Goal: Information Seeking & Learning: Learn about a topic

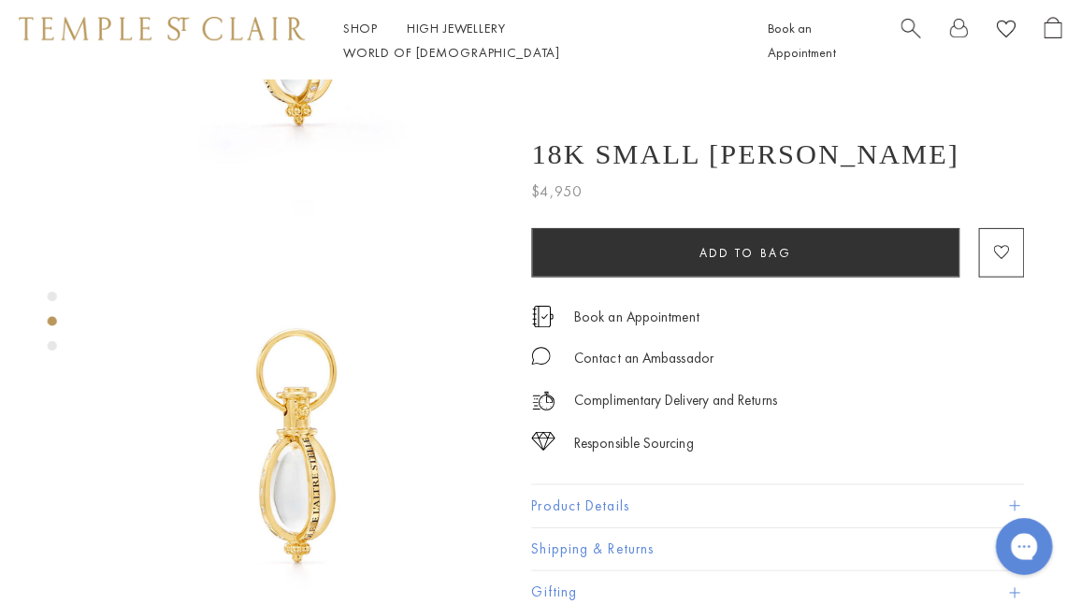
scroll to position [327, 0]
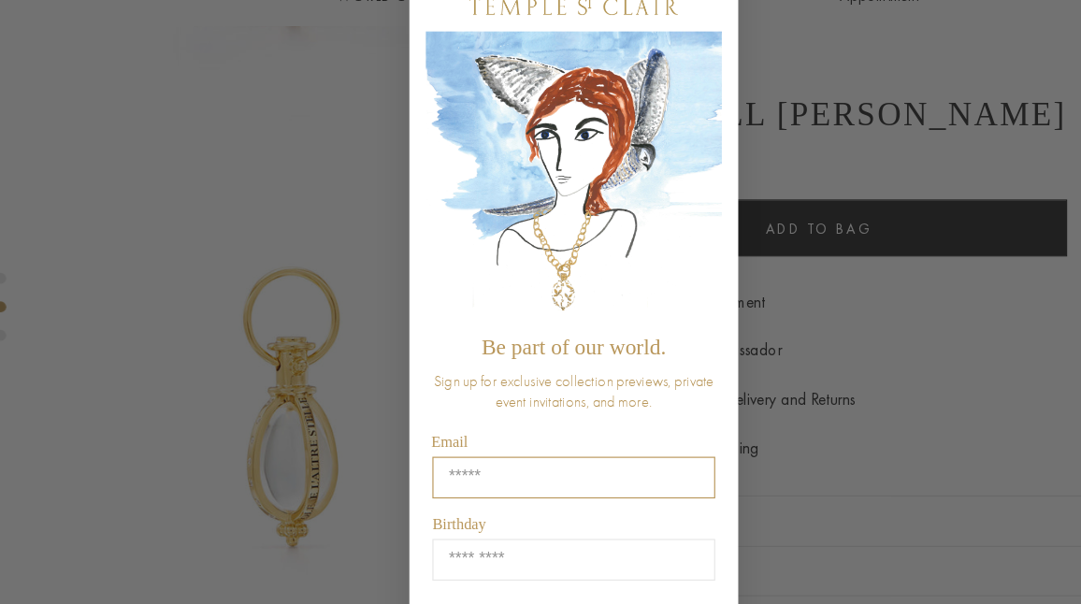
click at [484, 456] on input "Email" at bounding box center [540, 460] width 241 height 36
type input "**********"
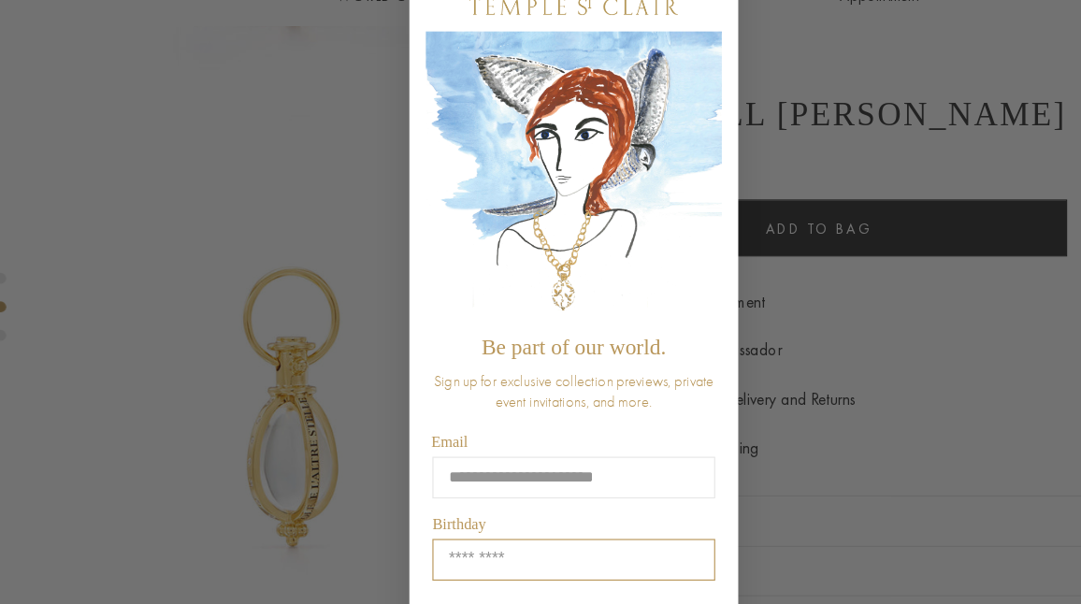
click at [513, 527] on input "Birthday" at bounding box center [540, 530] width 241 height 36
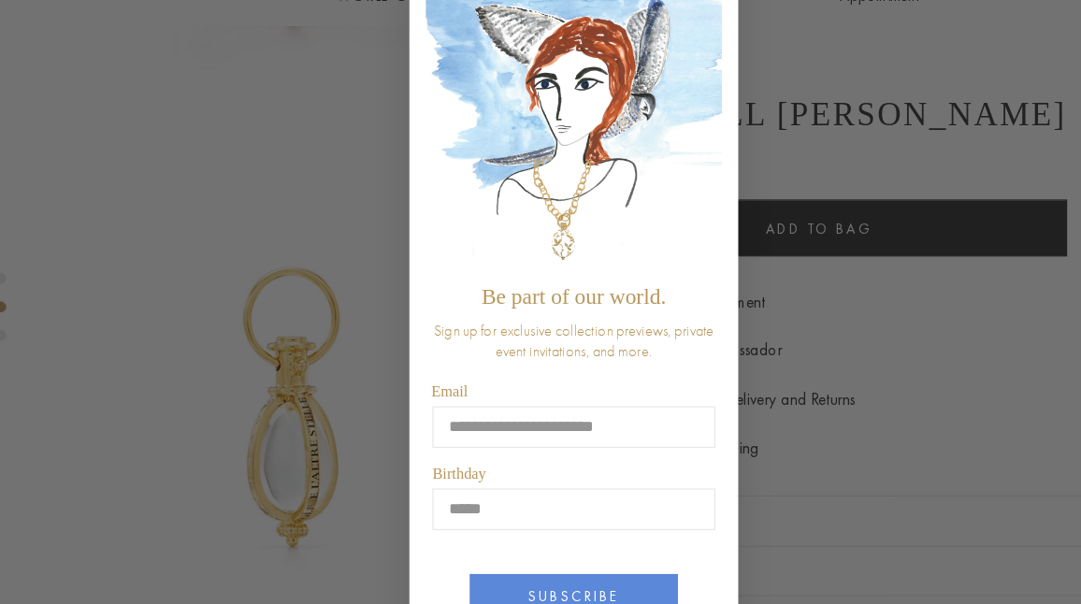
scroll to position [97, 0]
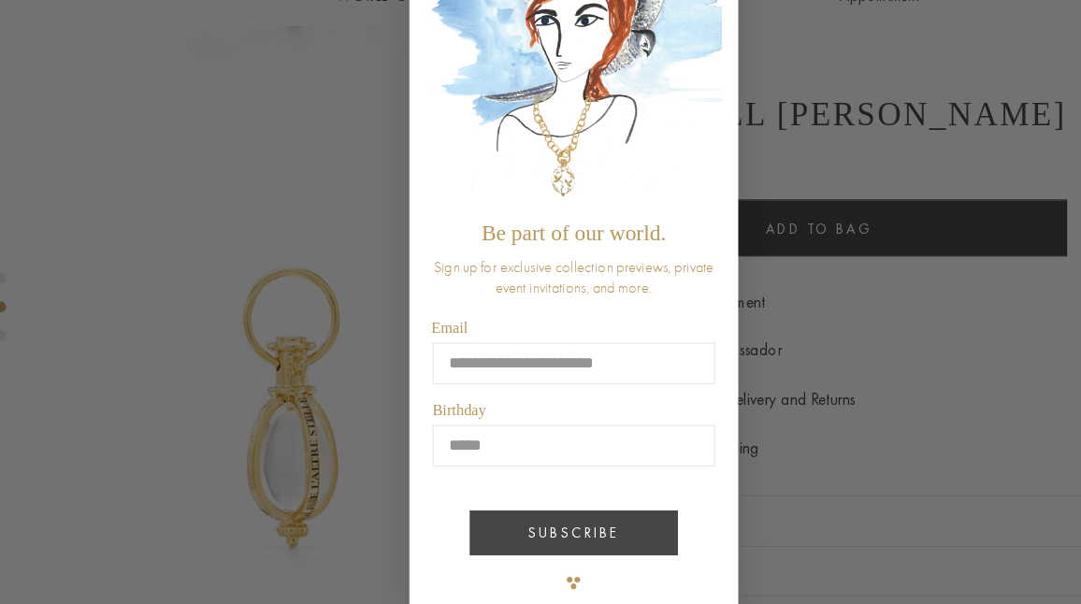
type input "*****"
click at [530, 511] on button "SUBSCRIBE" at bounding box center [541, 507] width 178 height 38
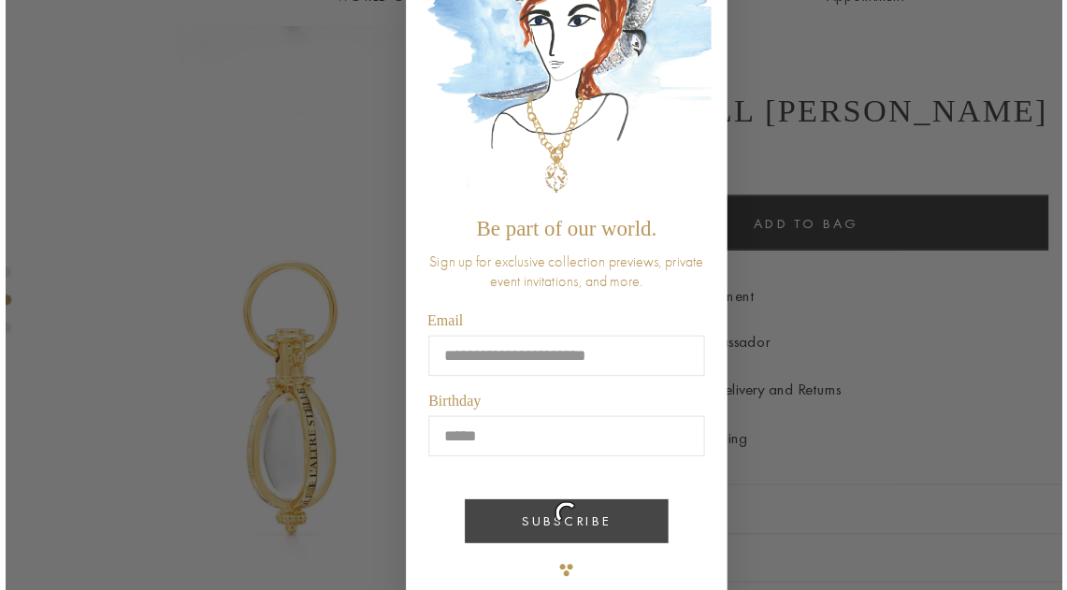
scroll to position [0, 0]
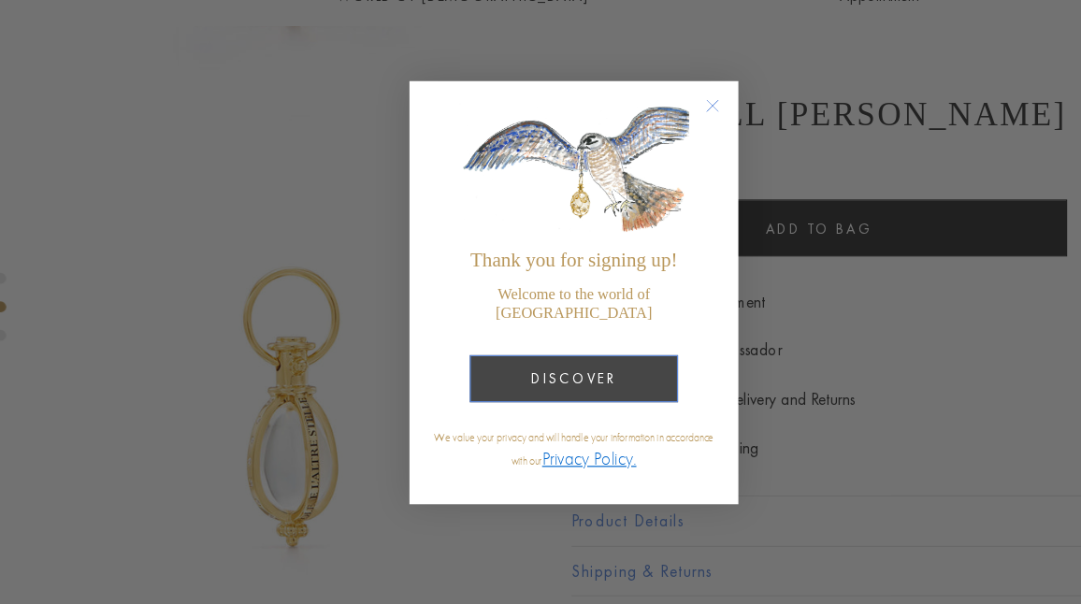
click at [549, 360] on button "DISCOVER" at bounding box center [541, 375] width 178 height 40
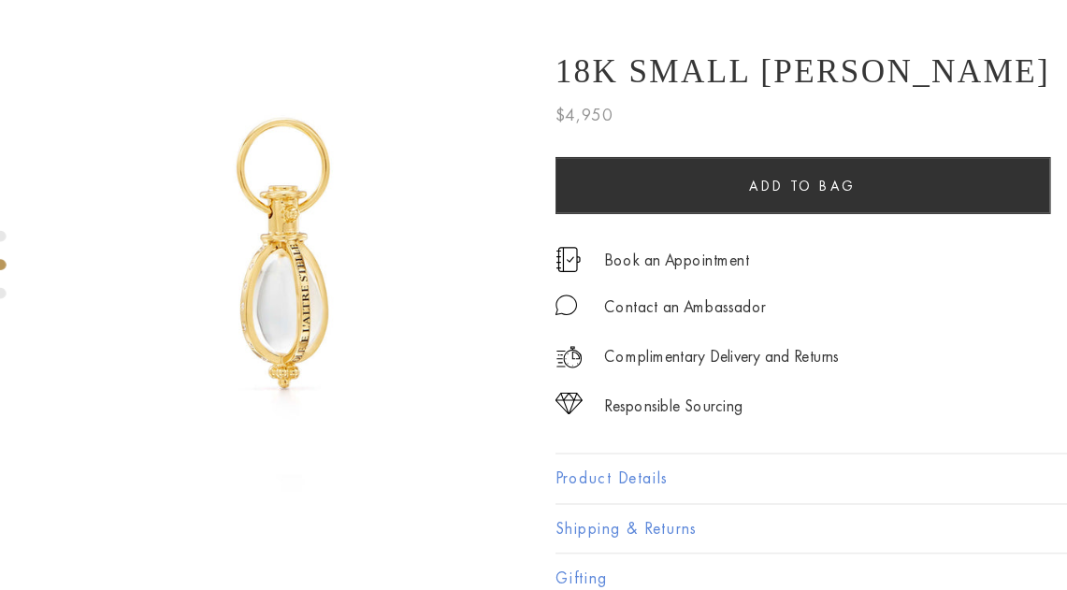
scroll to position [425, 0]
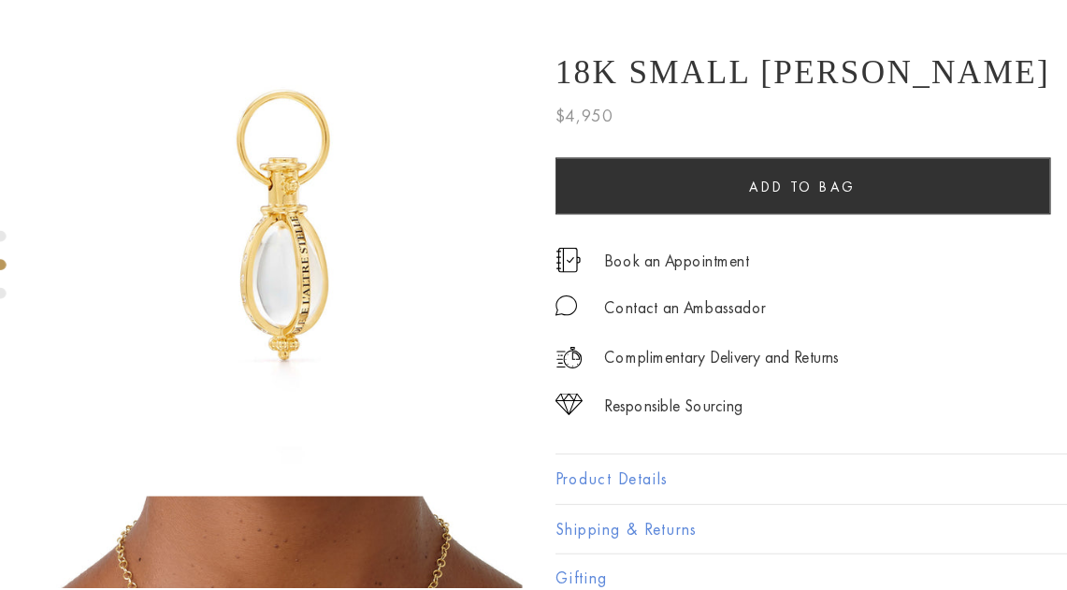
click at [580, 487] on button "Product Details" at bounding box center [767, 497] width 486 height 42
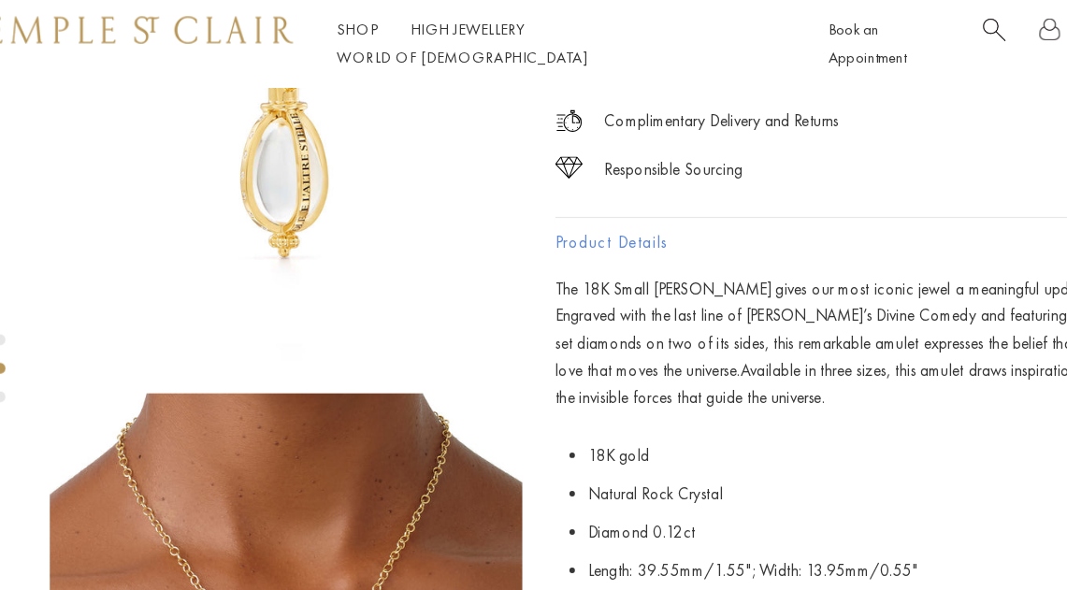
scroll to position [0, 0]
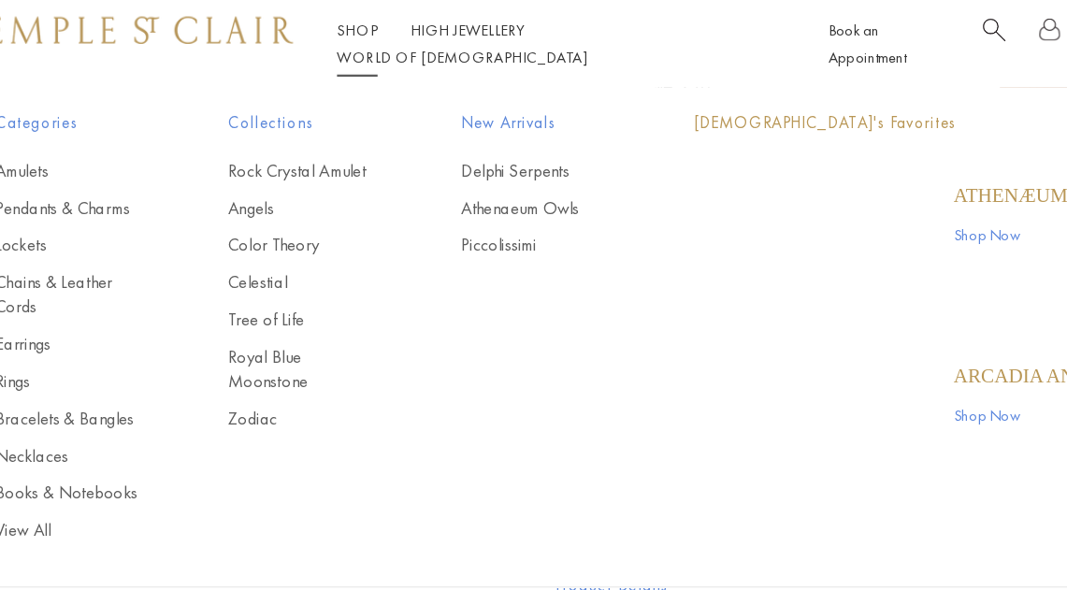
click at [348, 34] on link "Shop Shop" at bounding box center [355, 25] width 35 height 17
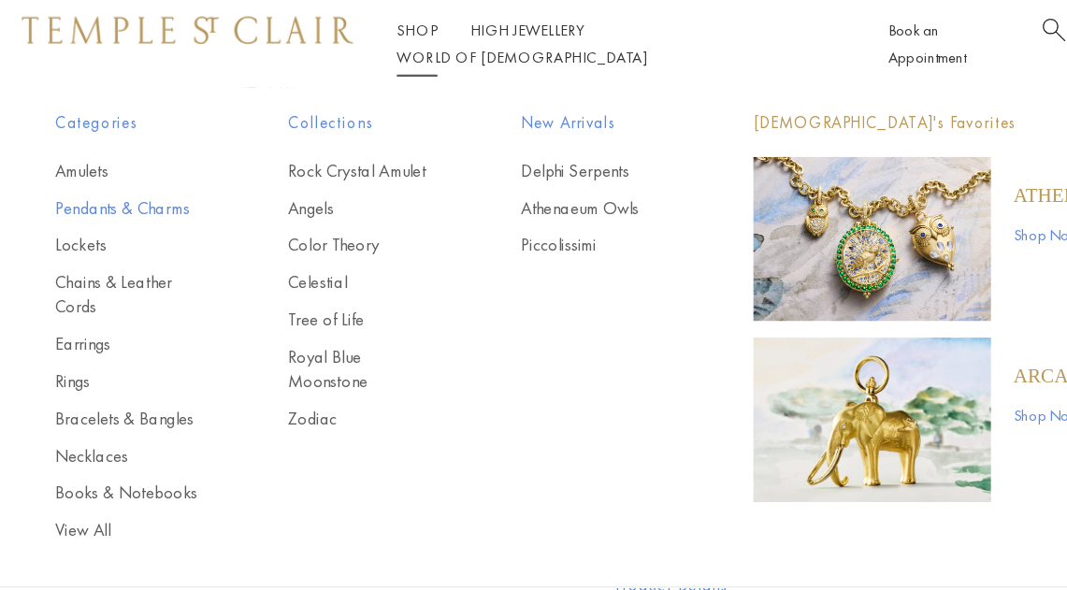
click at [96, 175] on link "Pendants & Charms" at bounding box center [108, 177] width 123 height 21
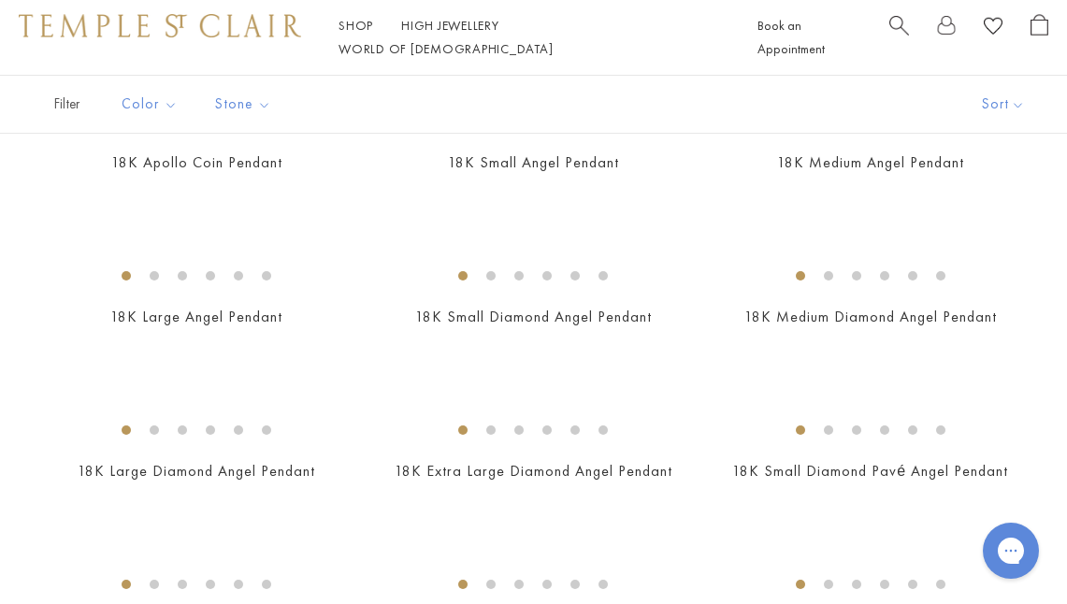
scroll to position [681, 0]
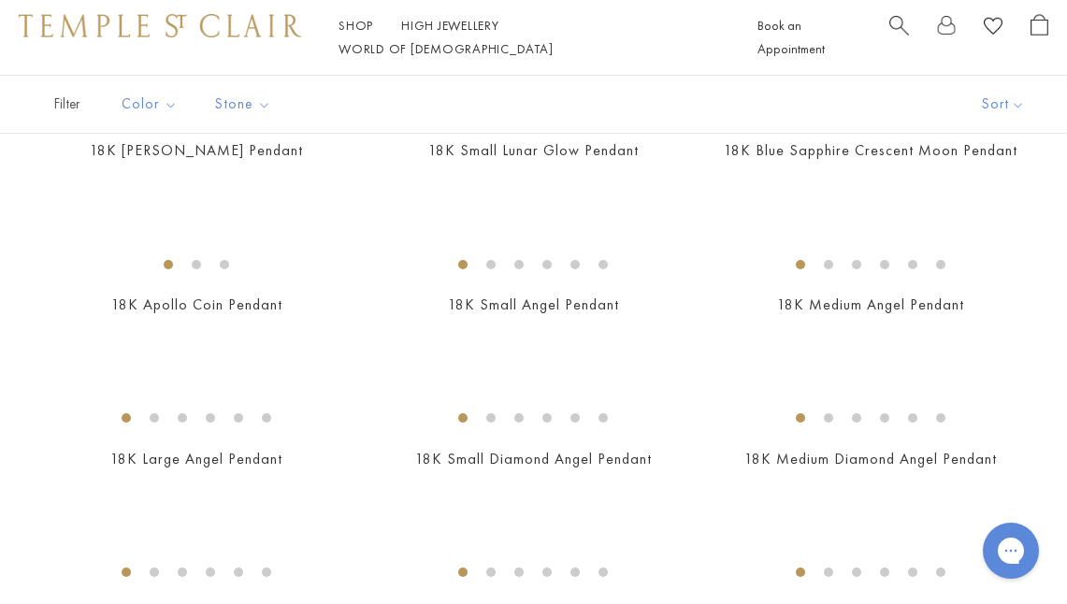
click at [0, 0] on img at bounding box center [0, 0] width 0 height 0
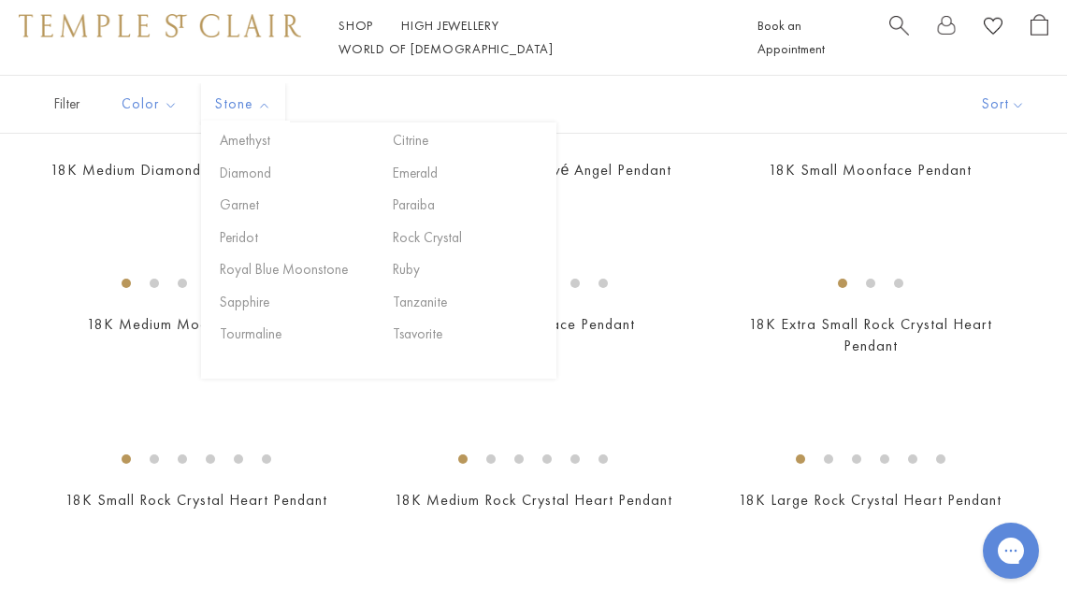
scroll to position [1247, 0]
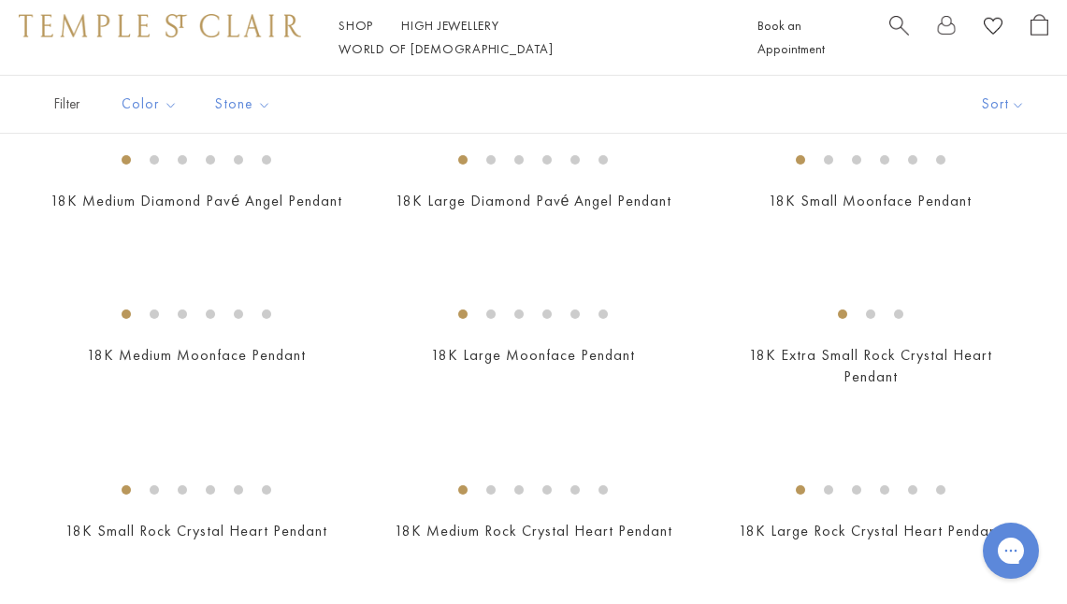
click at [437, 34] on link "High Jewellery High Jewellery" at bounding box center [450, 25] width 98 height 17
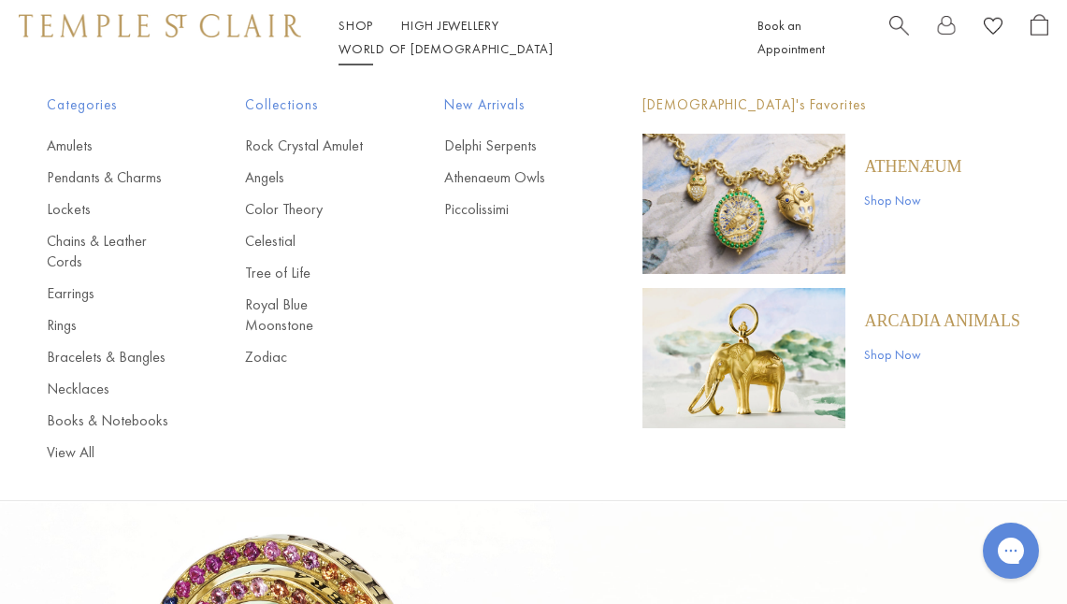
click at [354, 34] on link "Shop Shop" at bounding box center [355, 25] width 35 height 17
click at [73, 239] on link "Chains & Leather Cords" at bounding box center [108, 251] width 123 height 41
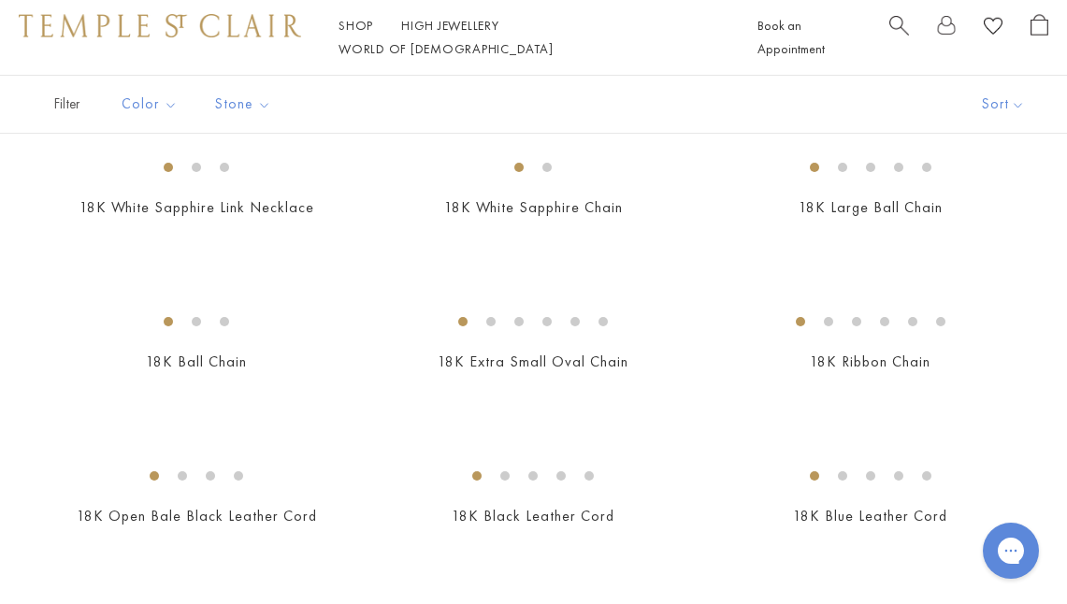
scroll to position [636, 0]
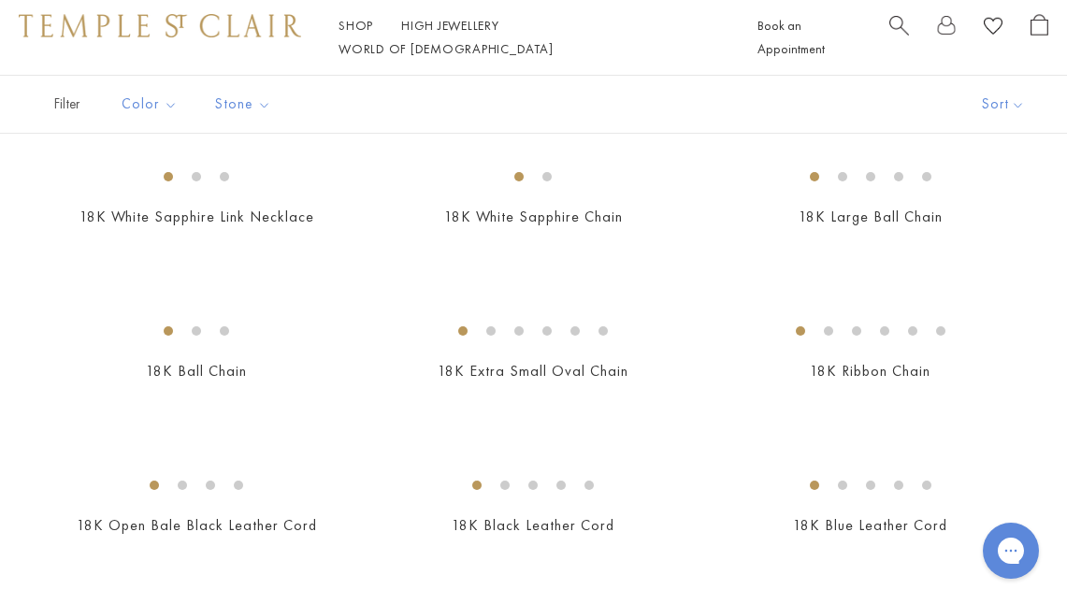
click at [0, 0] on img at bounding box center [0, 0] width 0 height 0
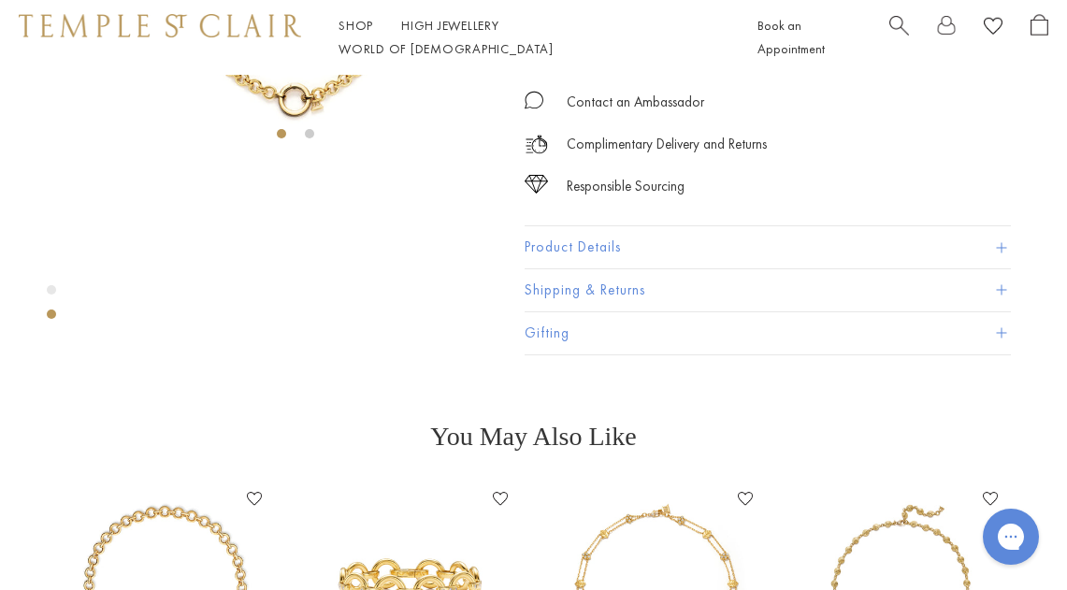
scroll to position [330, 0]
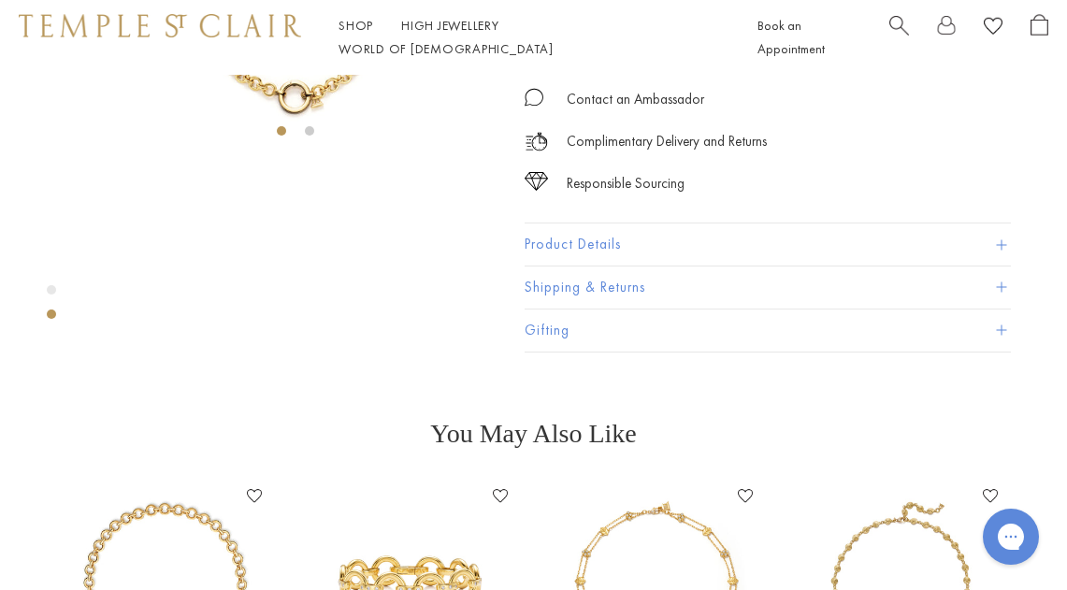
click at [587, 266] on button "Product Details" at bounding box center [767, 245] width 486 height 42
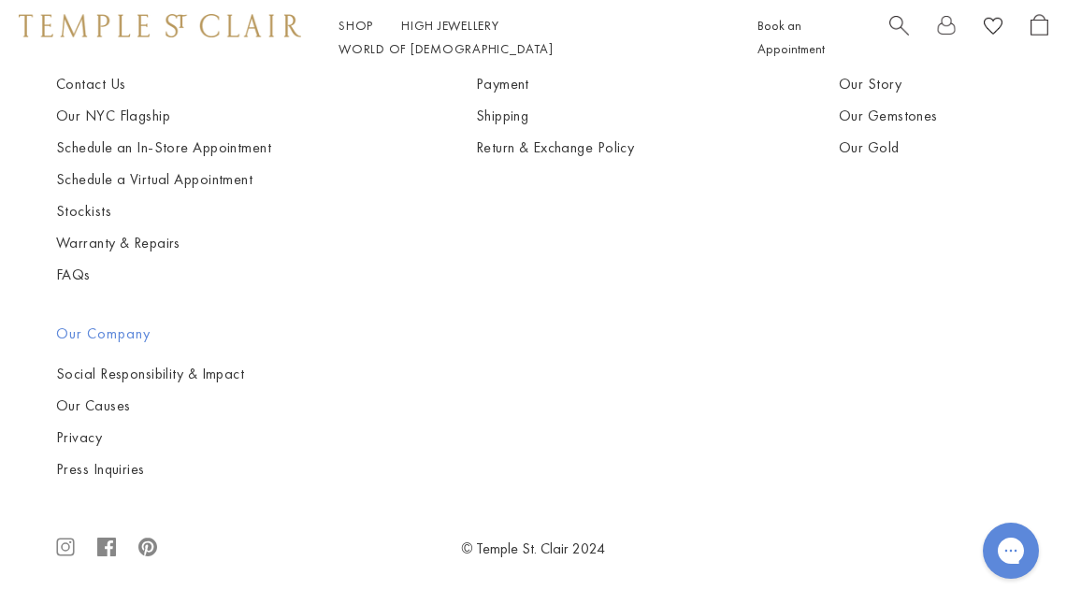
scroll to position [2334, 0]
click at [0, 0] on img at bounding box center [0, 0] width 0 height 0
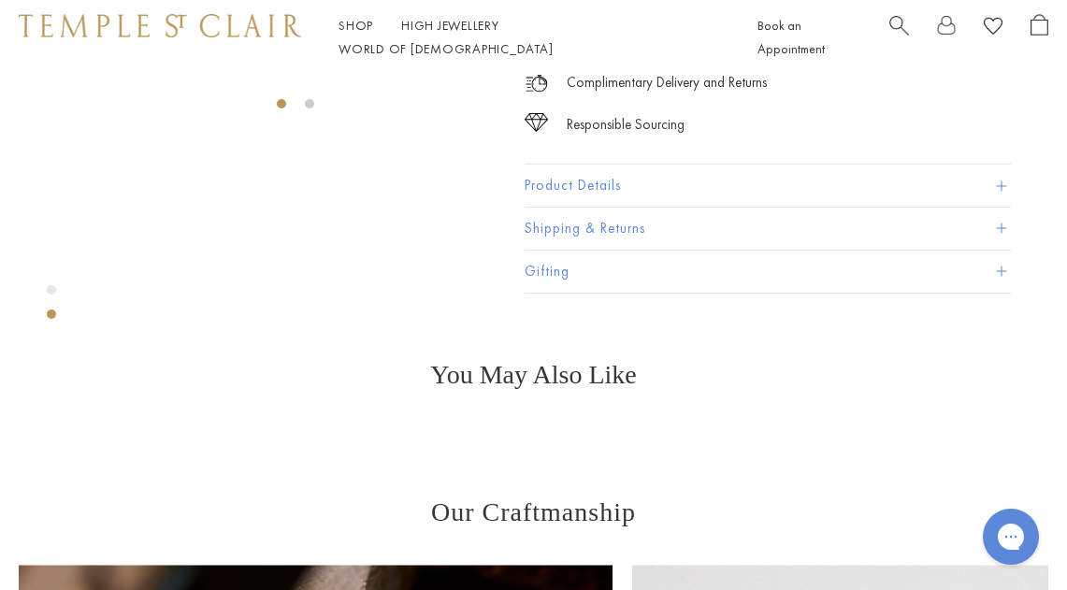
scroll to position [391, 0]
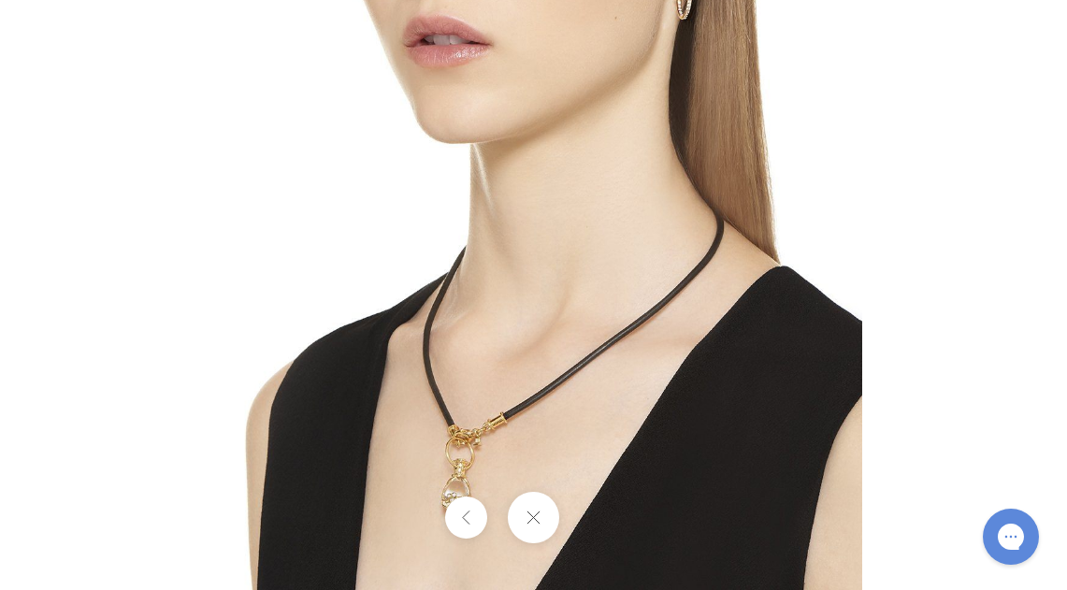
click at [494, 454] on img at bounding box center [534, 262] width 656 height 656
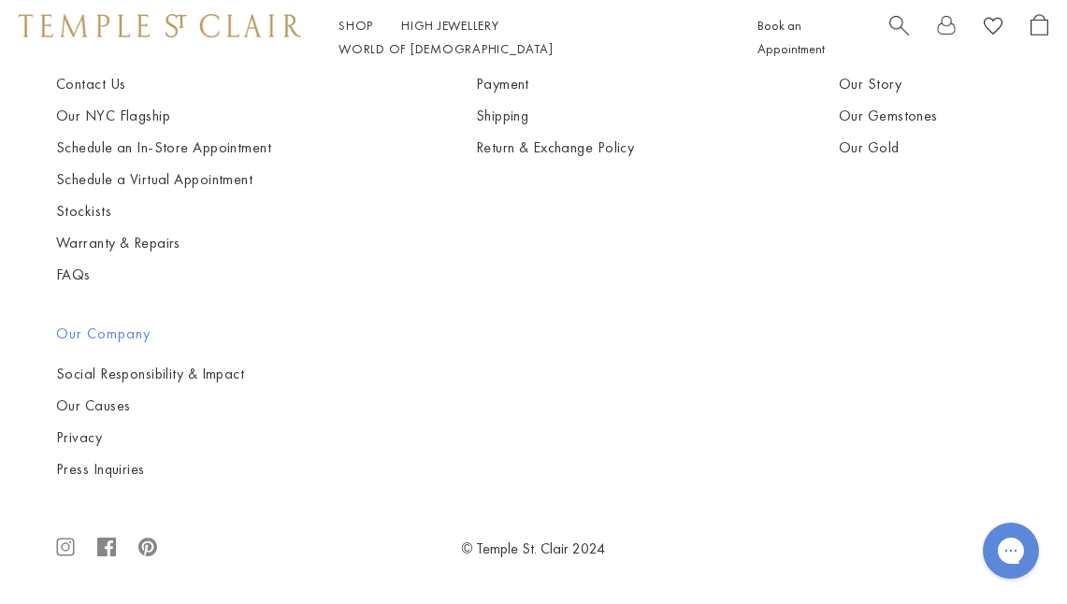
scroll to position [2605, 0]
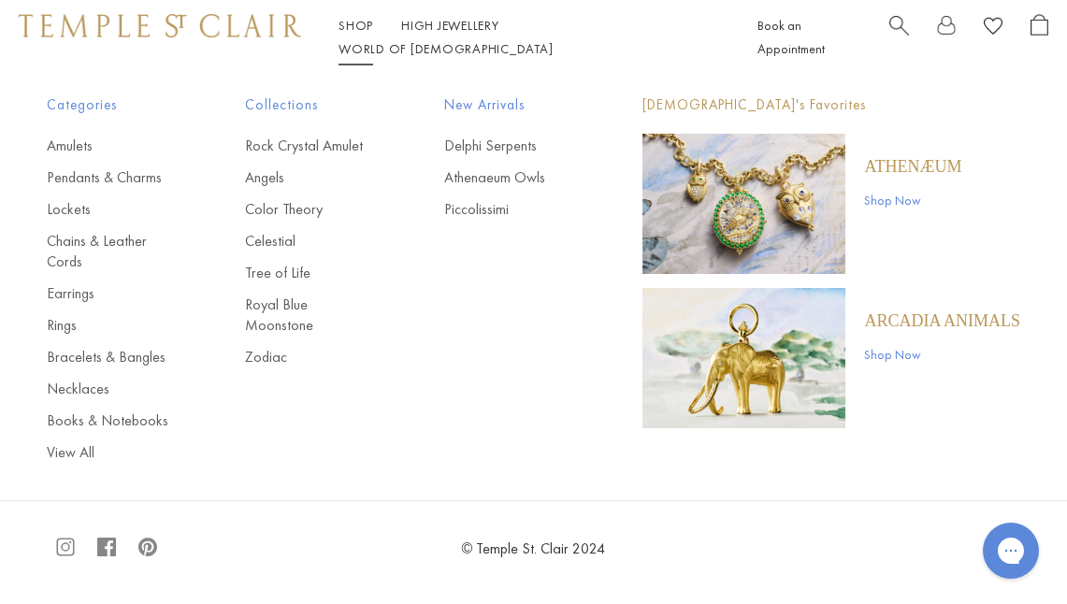
click at [347, 34] on link "Shop Shop" at bounding box center [355, 25] width 35 height 17
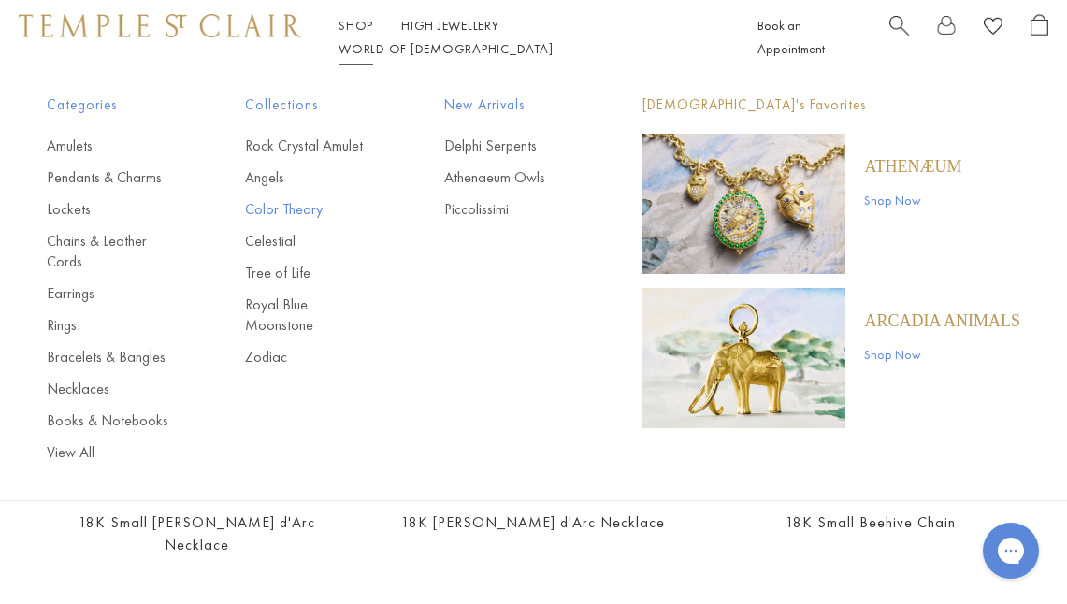
click at [274, 205] on link "Color Theory" at bounding box center [306, 209] width 123 height 21
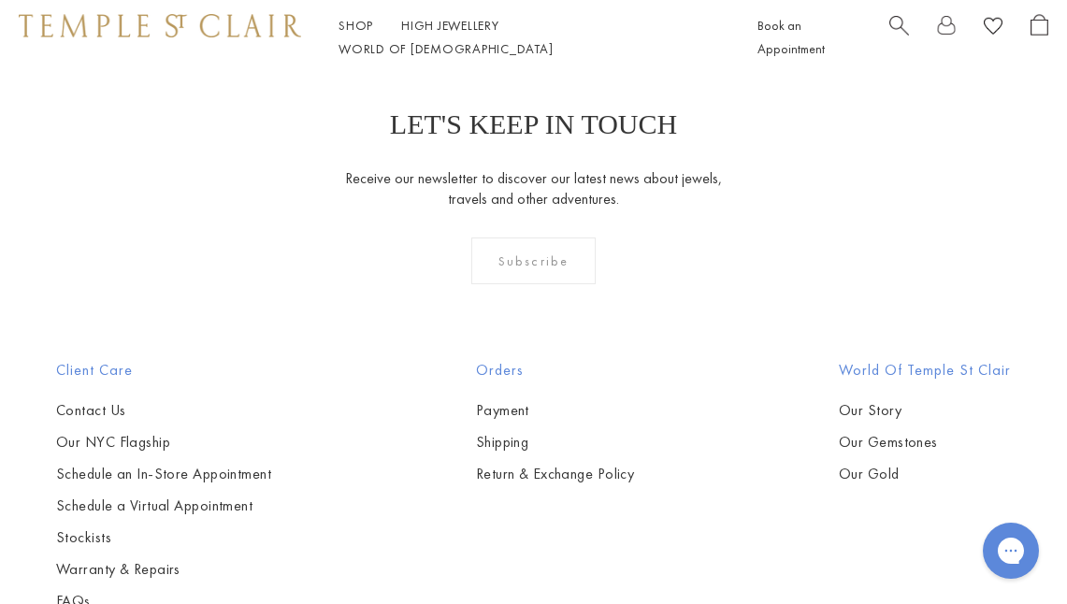
scroll to position [1295, 0]
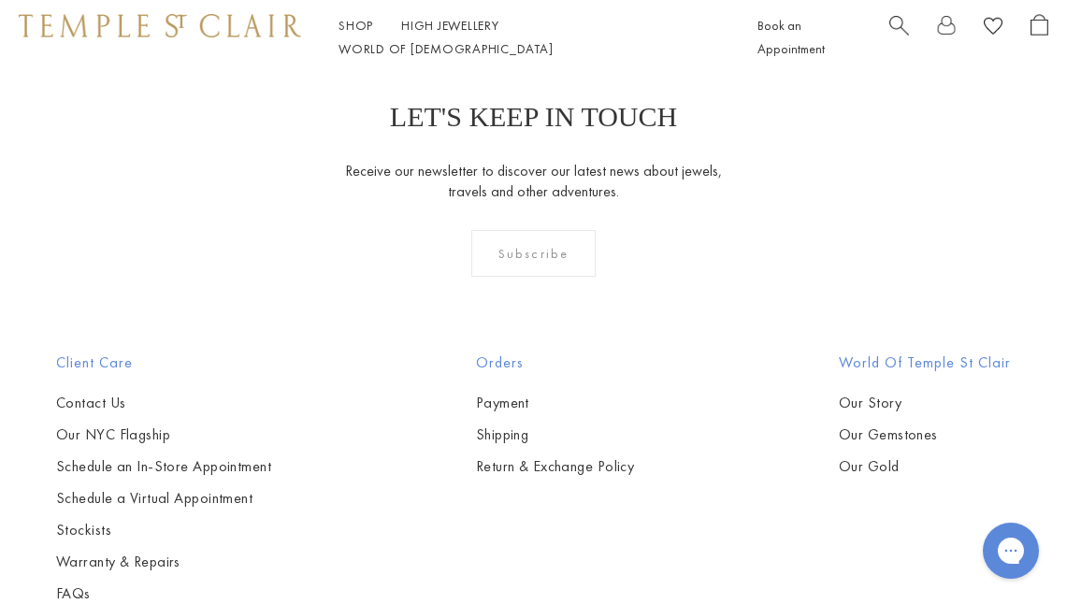
click at [0, 0] on img at bounding box center [0, 0] width 0 height 0
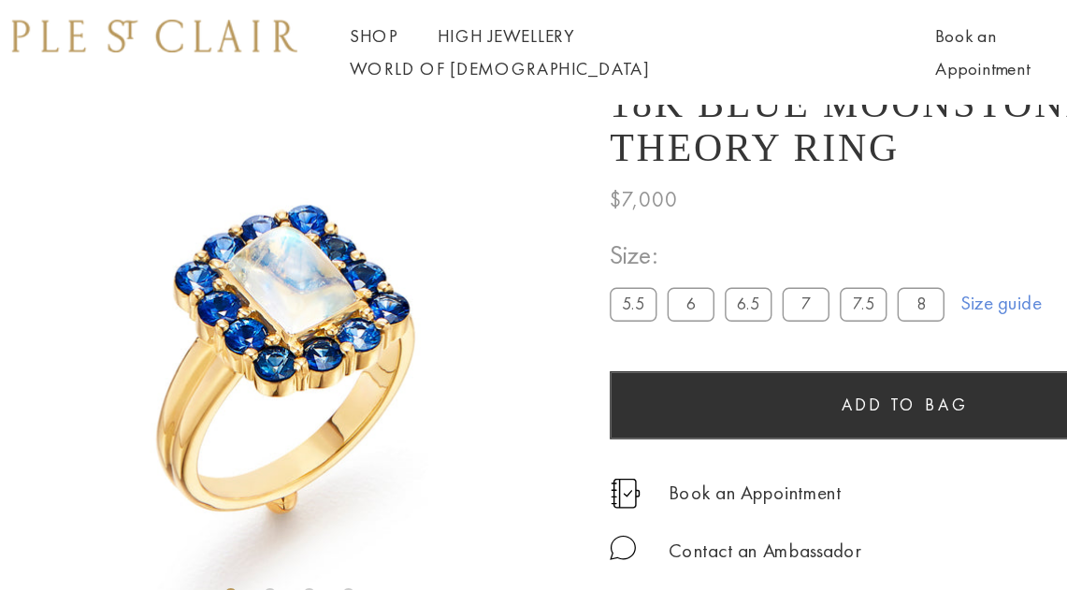
scroll to position [18, 0]
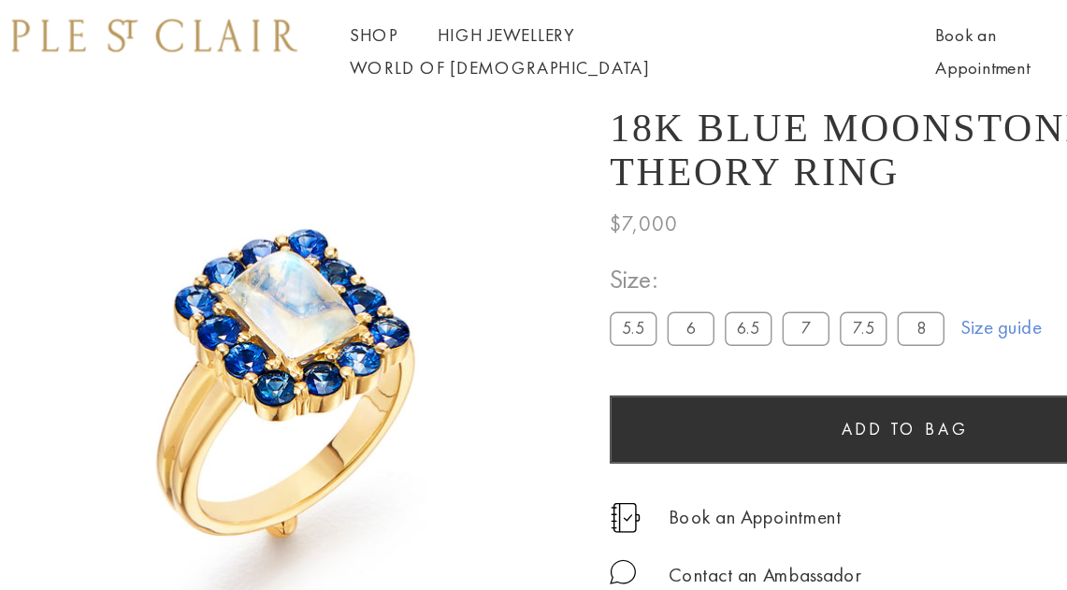
click at [309, 272] on img at bounding box center [294, 258] width 403 height 403
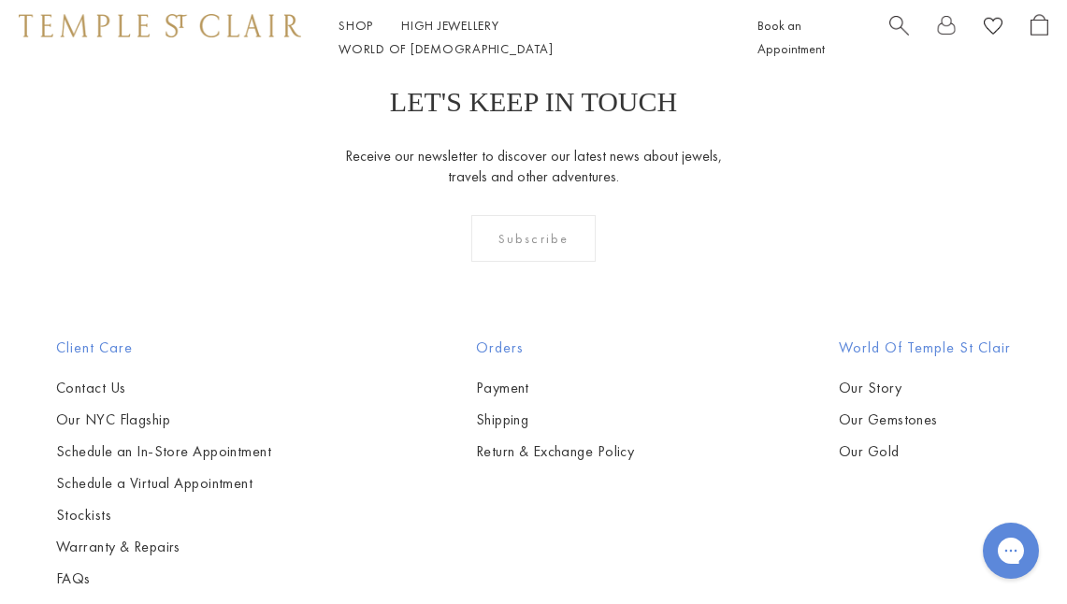
scroll to position [1312, 0]
click at [0, 0] on img at bounding box center [0, 0] width 0 height 0
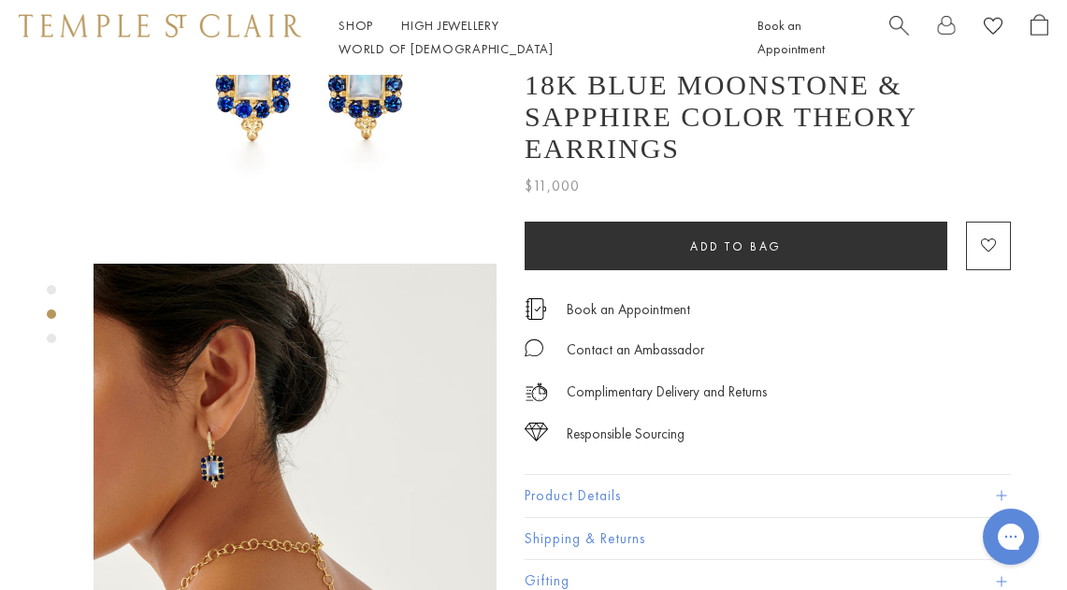
scroll to position [303, 0]
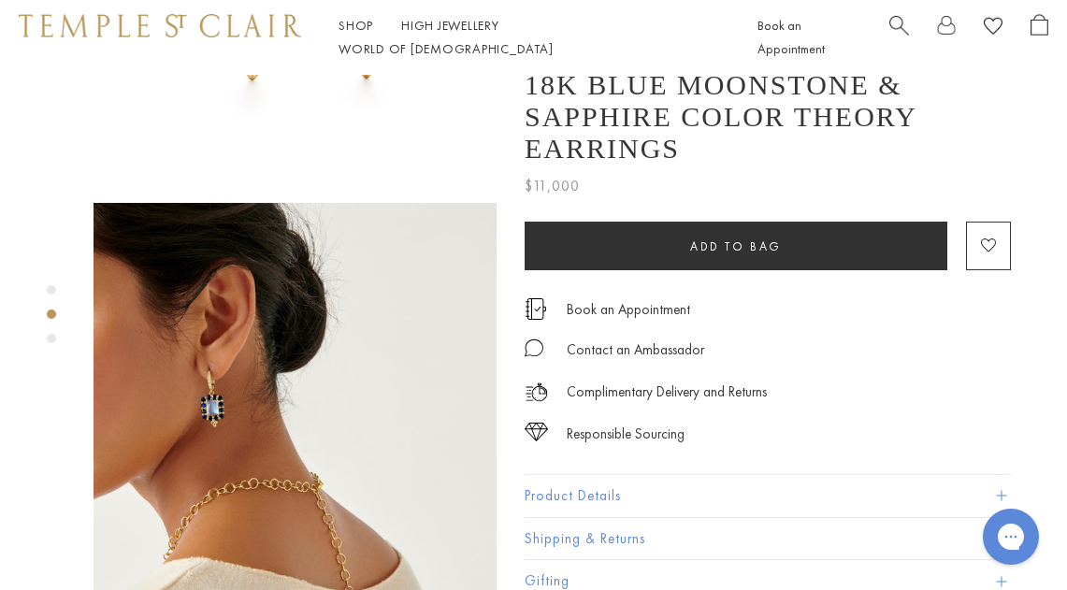
click at [236, 381] on img at bounding box center [294, 404] width 403 height 403
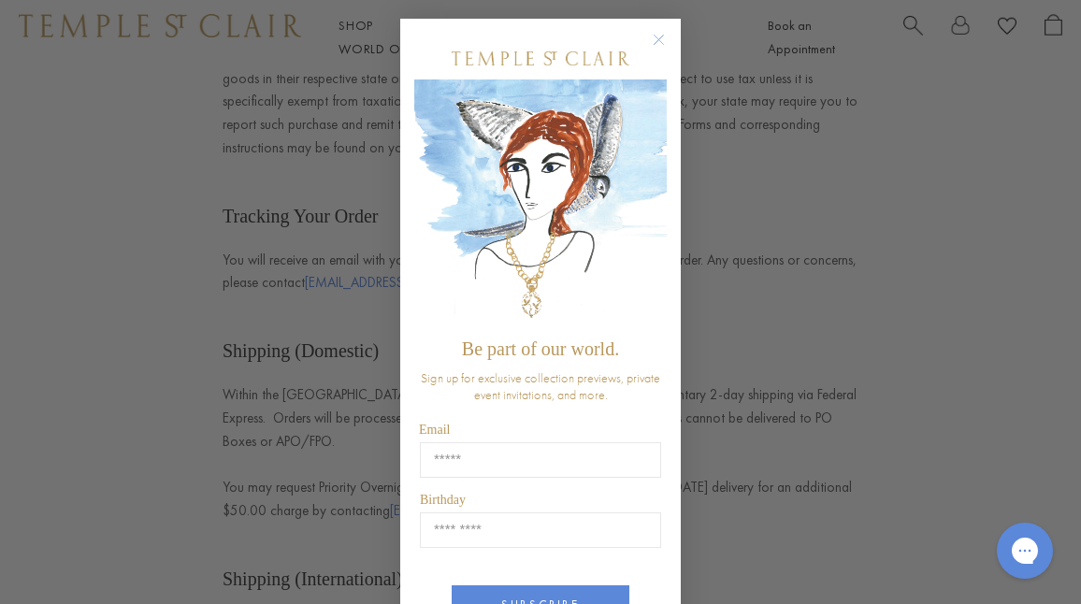
click at [648, 29] on circle "Close dialog" at bounding box center [659, 40] width 22 height 22
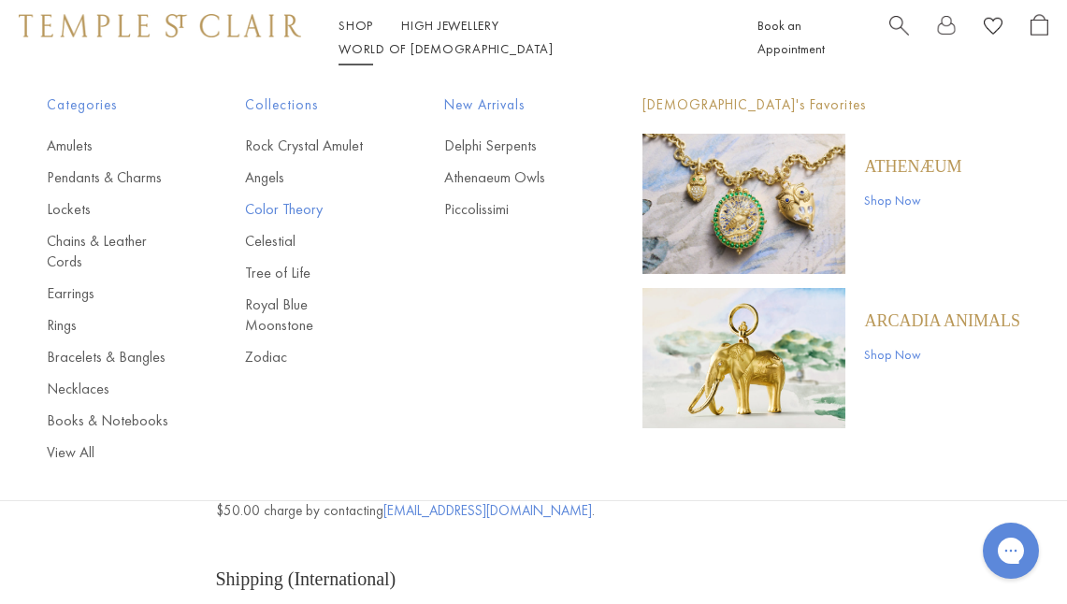
click at [273, 204] on link "Color Theory" at bounding box center [306, 209] width 123 height 21
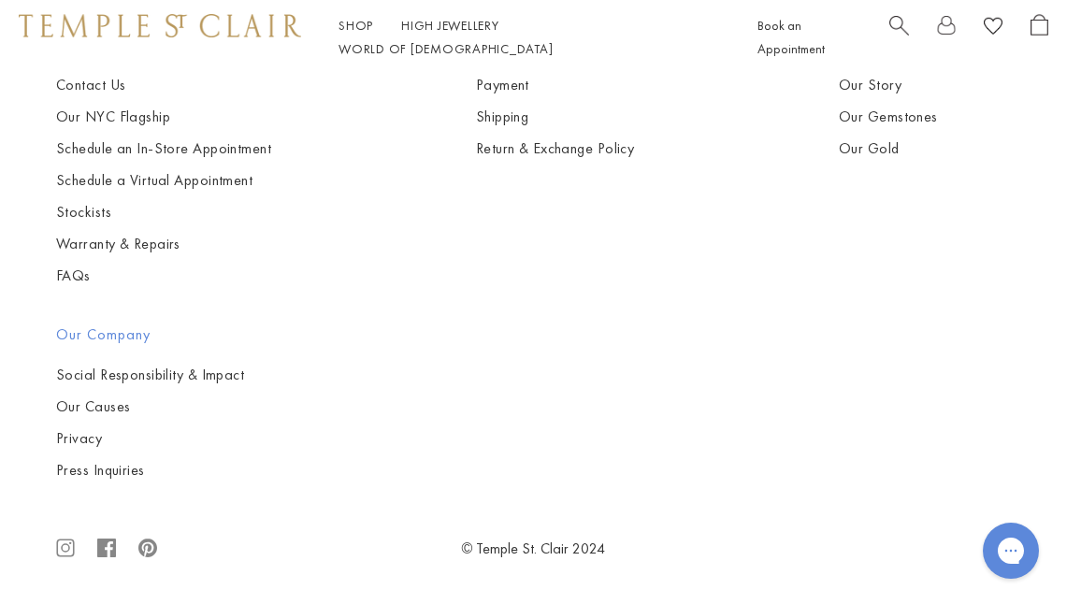
scroll to position [2118, 0]
click at [0, 0] on img at bounding box center [0, 0] width 0 height 0
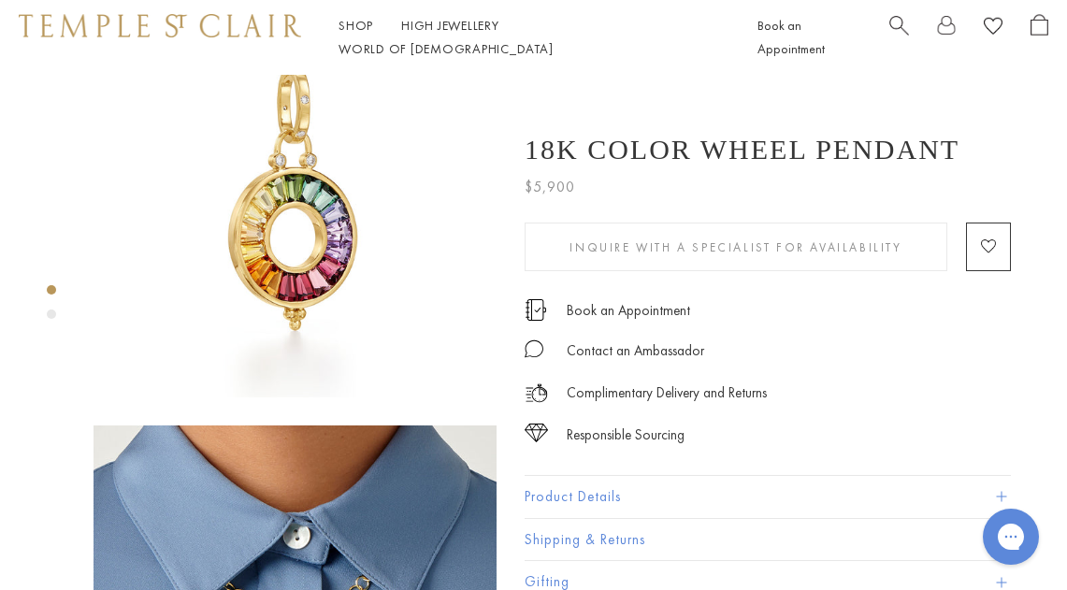
scroll to position [95, 0]
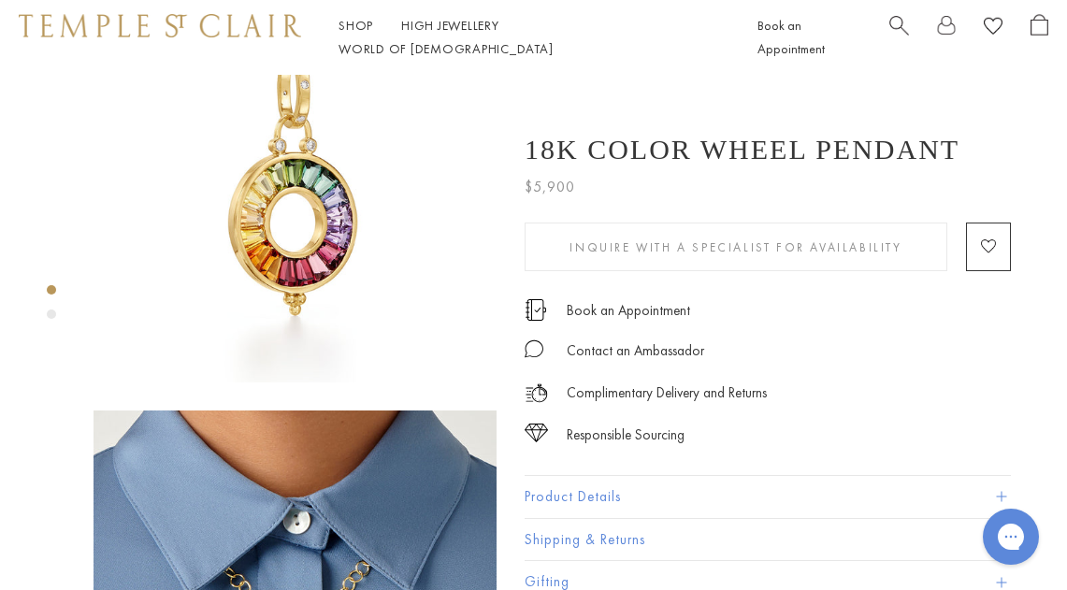
click at [592, 492] on button "Product Details" at bounding box center [767, 497] width 486 height 42
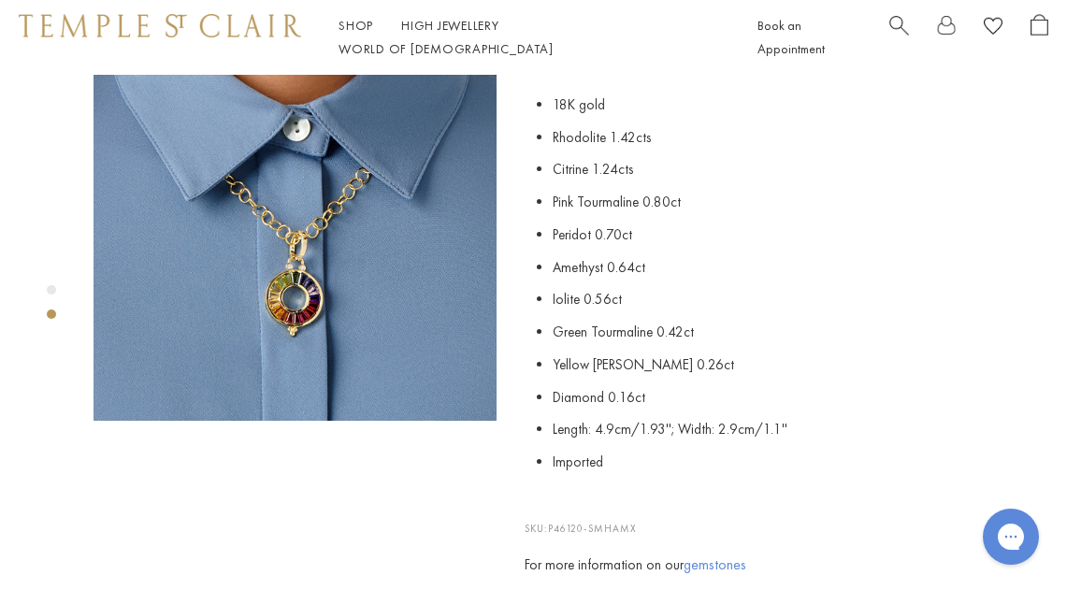
scroll to position [482, 0]
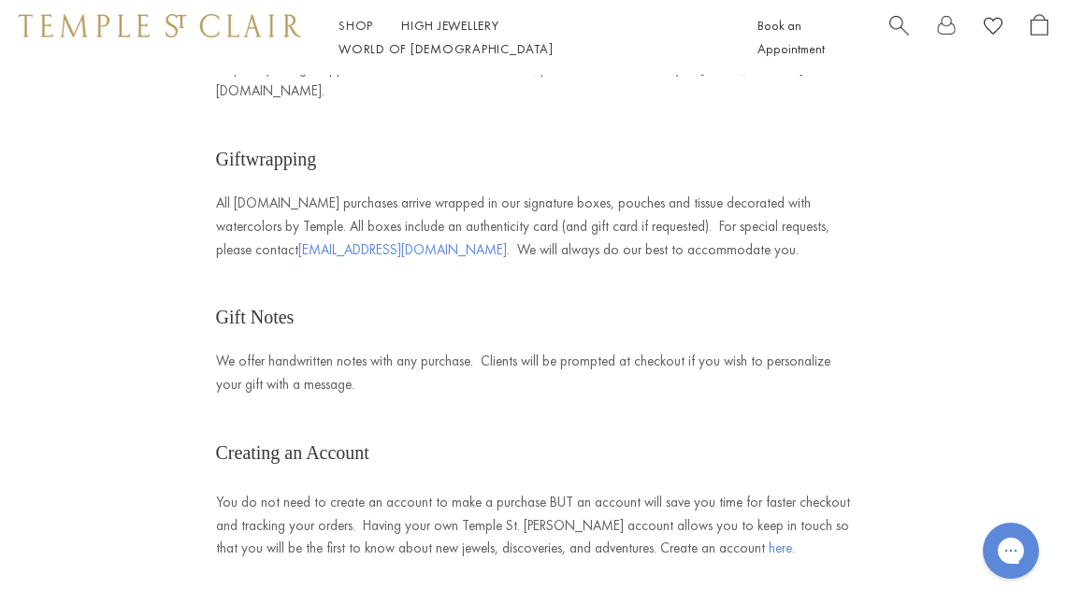
scroll to position [1429, 0]
